Goal: Transaction & Acquisition: Purchase product/service

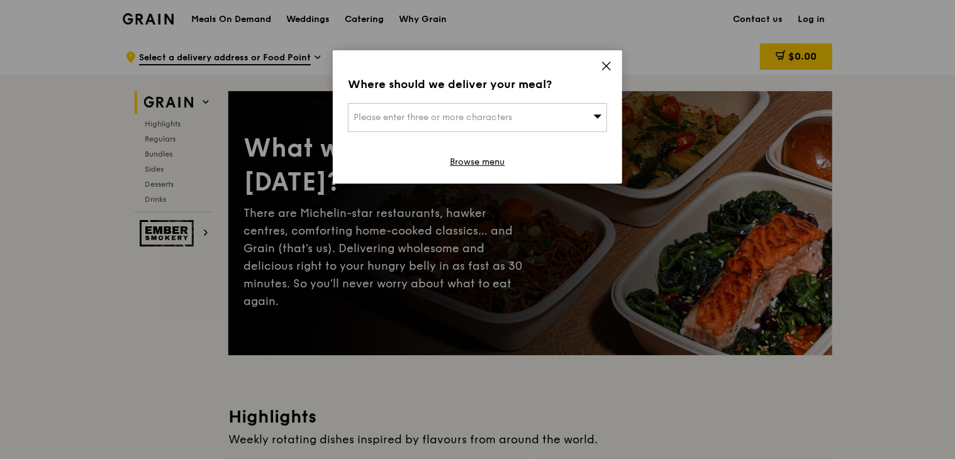
click at [403, 119] on span "Please enter three or more characters" at bounding box center [433, 117] width 159 height 11
click at [605, 68] on icon at bounding box center [607, 66] width 8 height 8
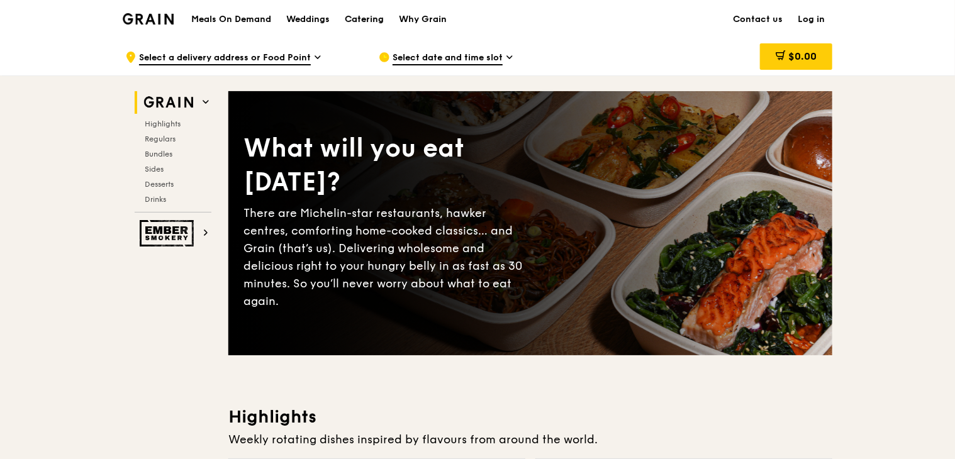
click at [377, 16] on div "Catering" at bounding box center [364, 20] width 39 height 38
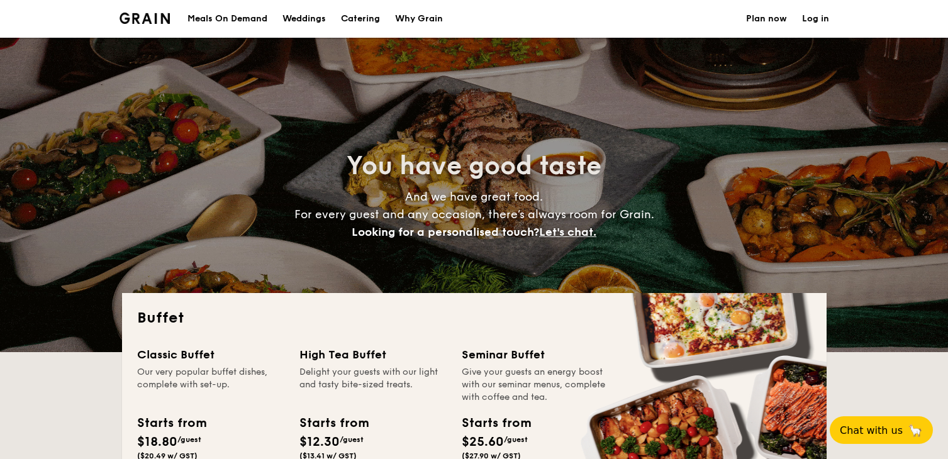
select select
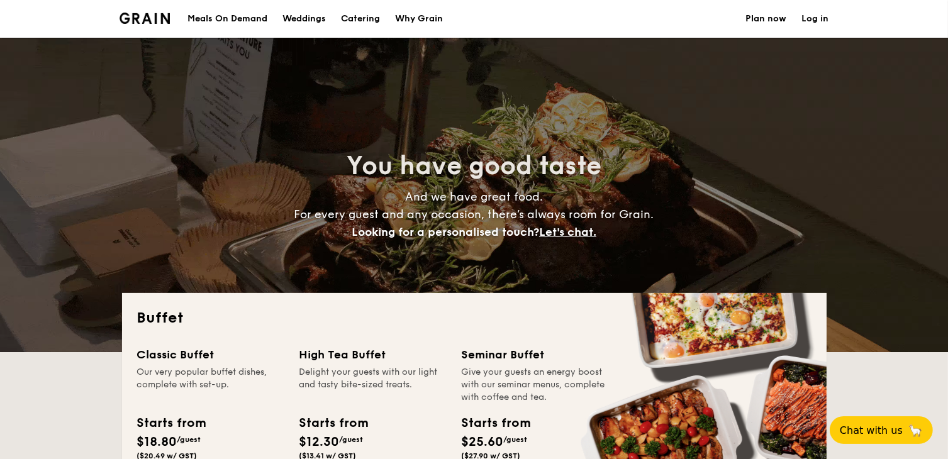
scroll to position [210, 0]
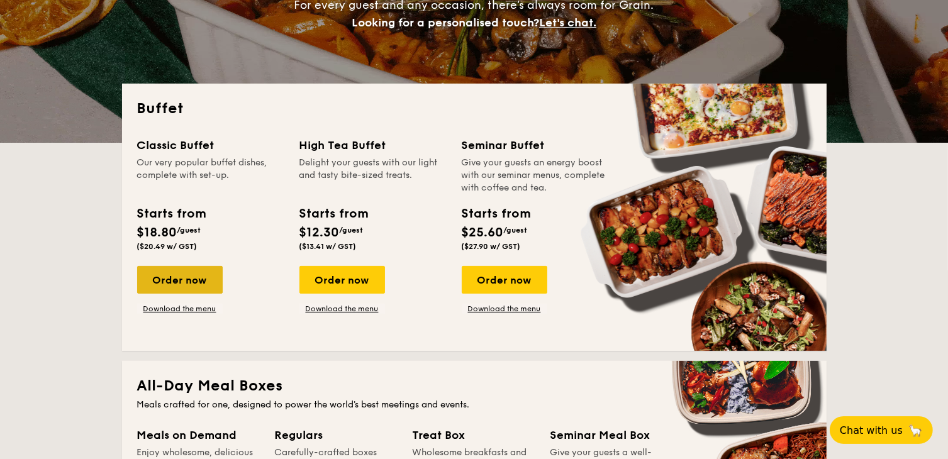
click at [150, 288] on div "Order now" at bounding box center [180, 280] width 86 height 28
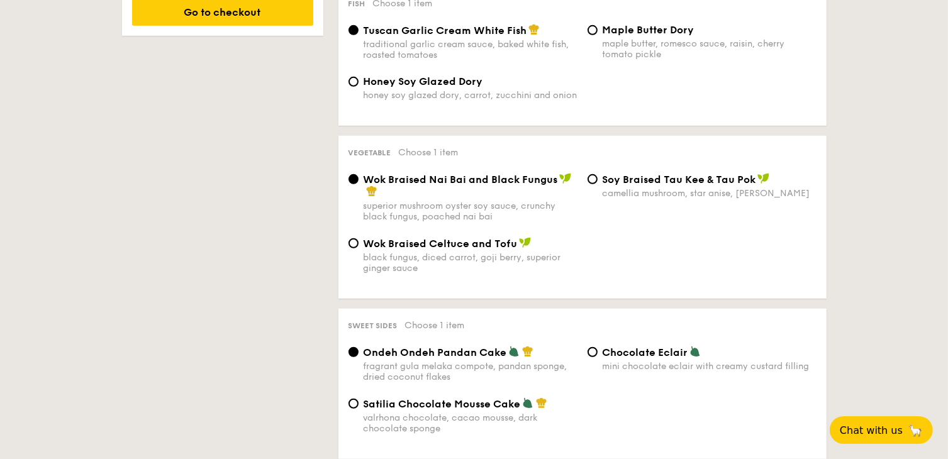
scroll to position [1048, 0]
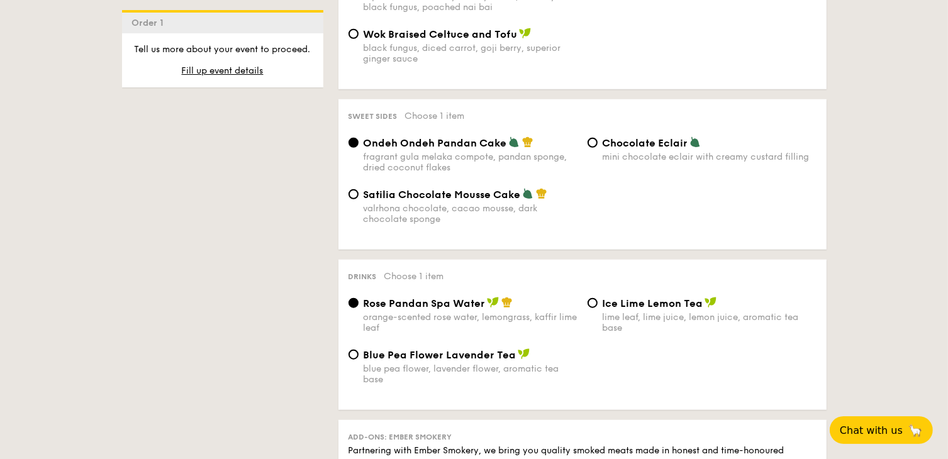
click at [865, 265] on div "1 - Select menu 2 - Select items 3 - Check out Order 1 Classic Buffet $18.80 /g…" at bounding box center [474, 11] width 948 height 1570
drag, startPoint x: 605, startPoint y: 139, endPoint x: 692, endPoint y: 148, distance: 87.3
click at [692, 148] on div "Sweet sides Choose 1 item Ondeh Ondeh Pandan Cake fragrant gula melaka compote,…" at bounding box center [582, 174] width 488 height 150
copy label "Chocolate Eclair"
click at [887, 211] on div "1 - Select menu 2 - Select items 3 - Check out Order 1 Classic Buffet $18.80 /g…" at bounding box center [474, 11] width 948 height 1570
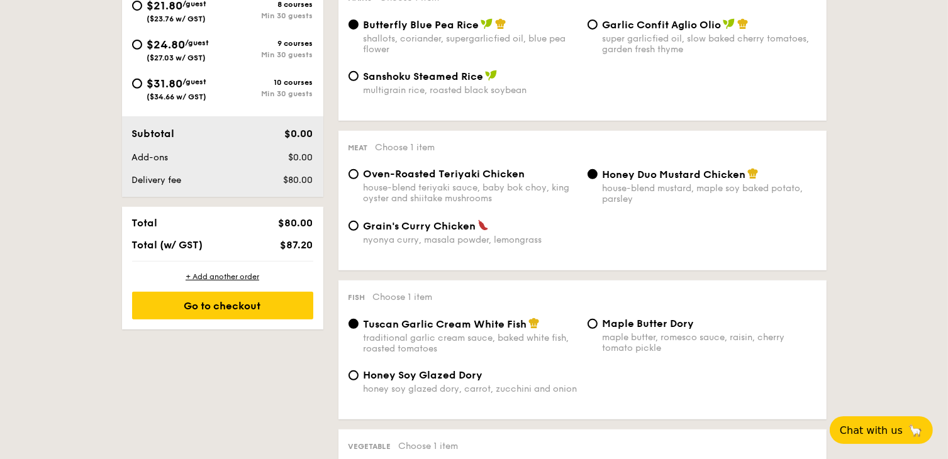
scroll to position [419, 0]
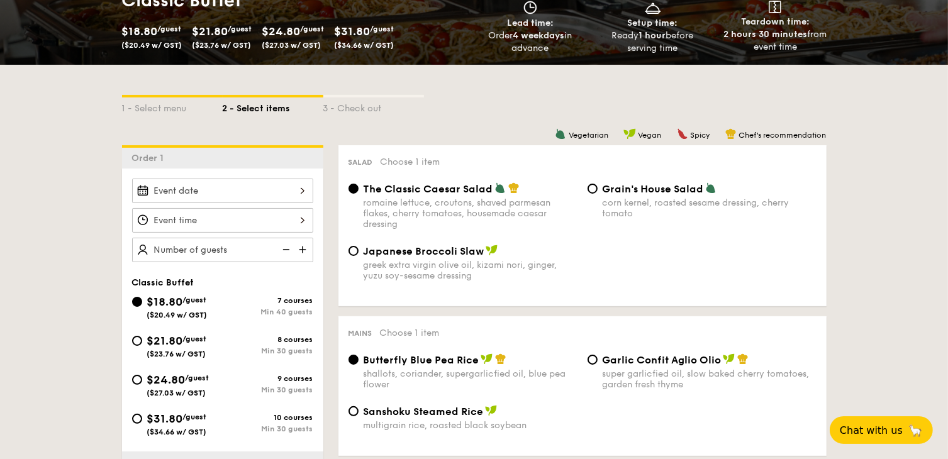
scroll to position [839, 0]
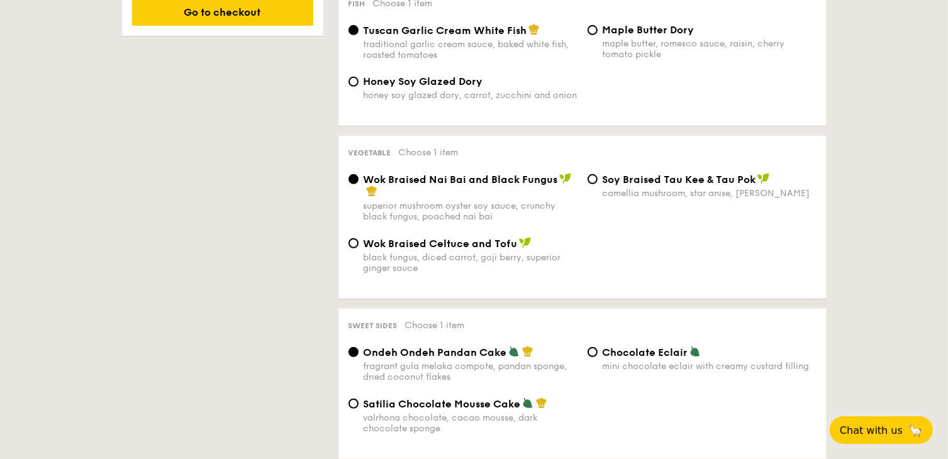
click at [48, 348] on div "1 - Select menu 2 - Select items 3 - Check out Order 1 Classic Buffet $18.80 /g…" at bounding box center [474, 221] width 948 height 1570
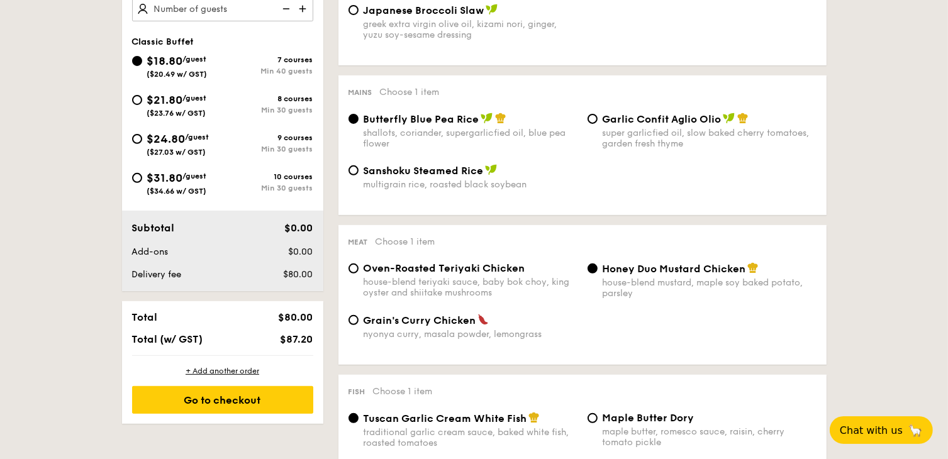
scroll to position [419, 0]
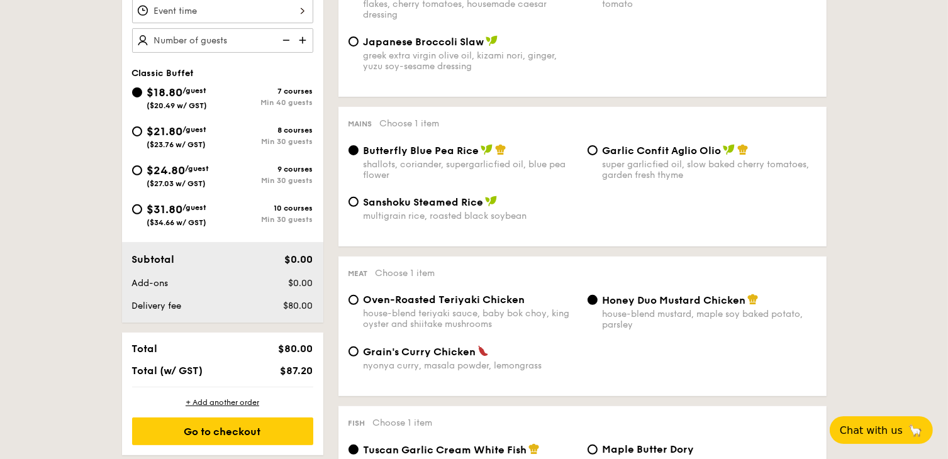
click at [176, 129] on span "$21.80" at bounding box center [165, 132] width 36 height 14
click at [142, 129] on input "$21.80 /guest ($23.76 w/ GST) 8 courses Min 30 guests" at bounding box center [137, 131] width 10 height 10
radio input "true"
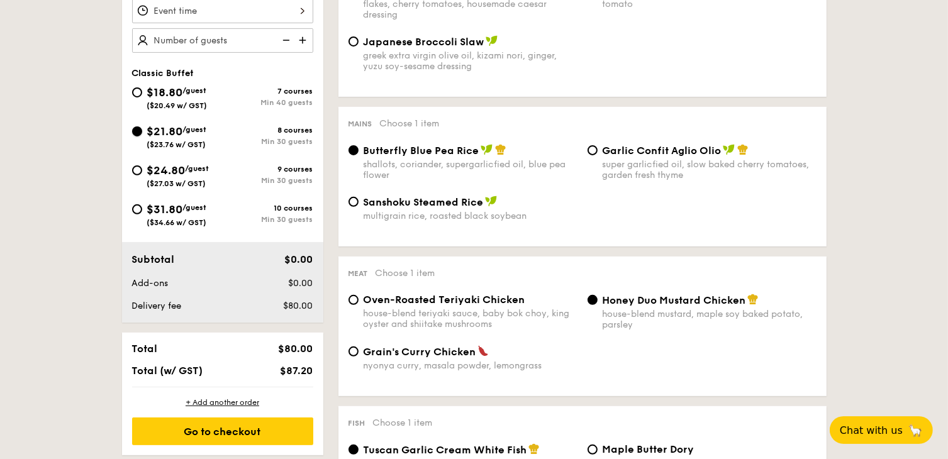
radio input "true"
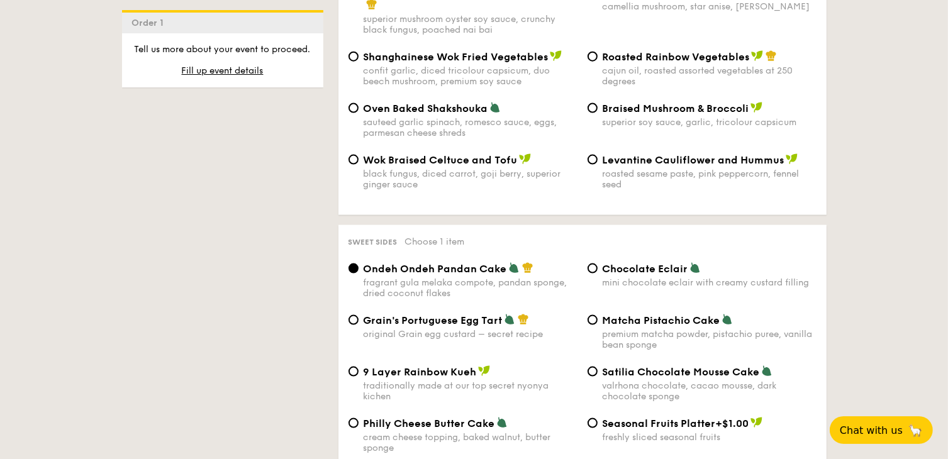
scroll to position [1468, 0]
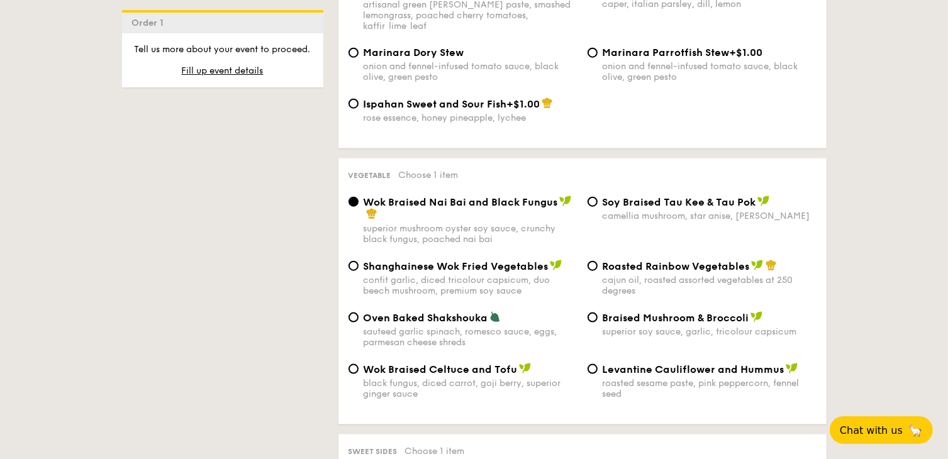
click at [51, 125] on div "1 - Select menu 2 - Select items 3 - Check out Order 1 Classic Buffet $18.80 /g…" at bounding box center [474, 213] width 948 height 2814
click at [909, 233] on div "1 - Select menu 2 - Select items 3 - Check out Order 1 Classic Buffet $18.80 /g…" at bounding box center [474, 213] width 948 height 2814
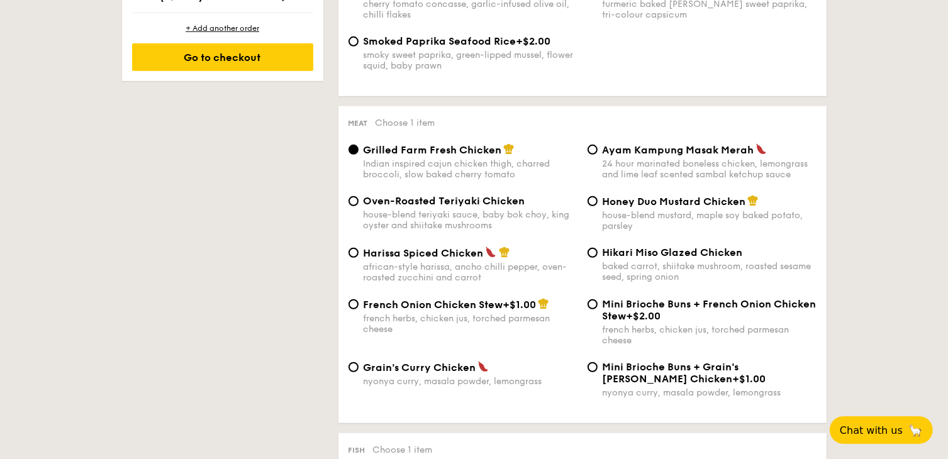
scroll to position [629, 0]
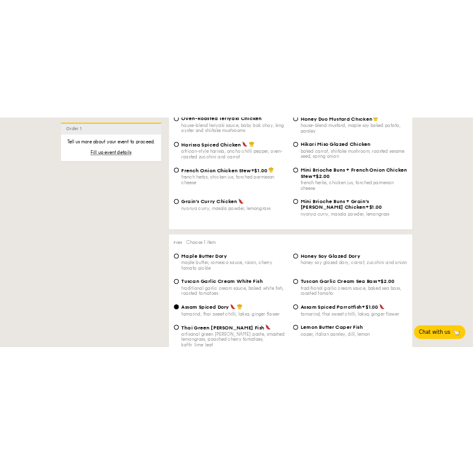
scroll to position [1048, 0]
